Goal: Find specific page/section: Find specific page/section

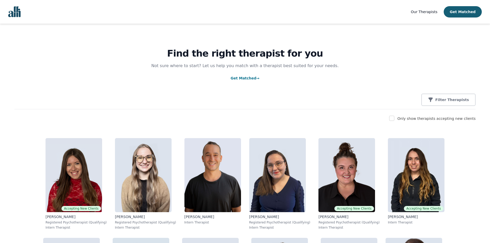
click at [427, 11] on span "Our Therapists" at bounding box center [424, 12] width 27 height 4
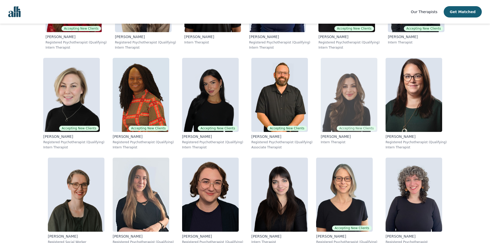
click at [321, 96] on img at bounding box center [349, 95] width 57 height 74
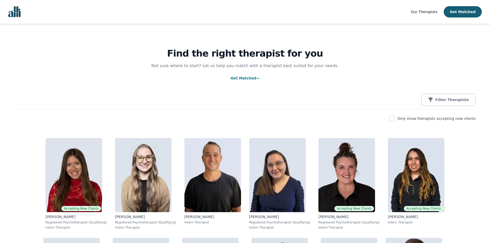
click at [14, 14] on img "Global" at bounding box center [14, 11] width 12 height 11
